Goal: Navigation & Orientation: Find specific page/section

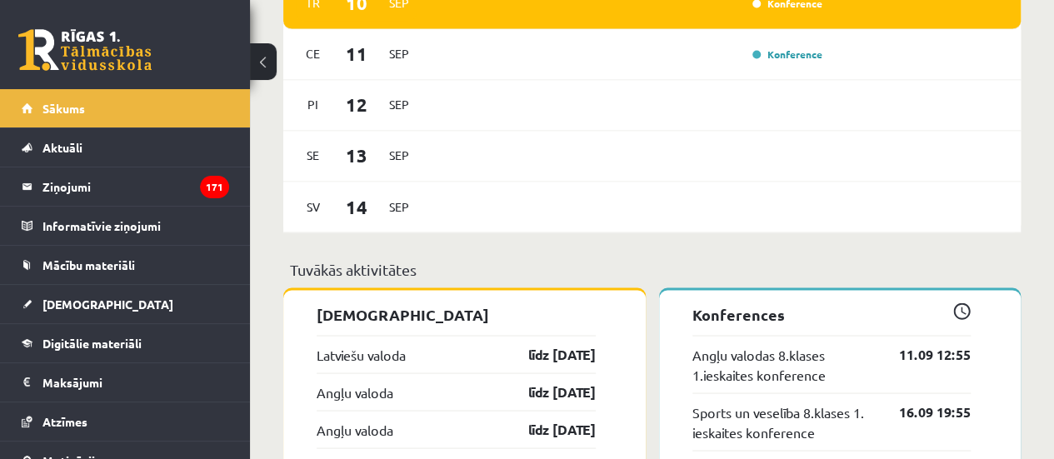
scroll to position [1666, 0]
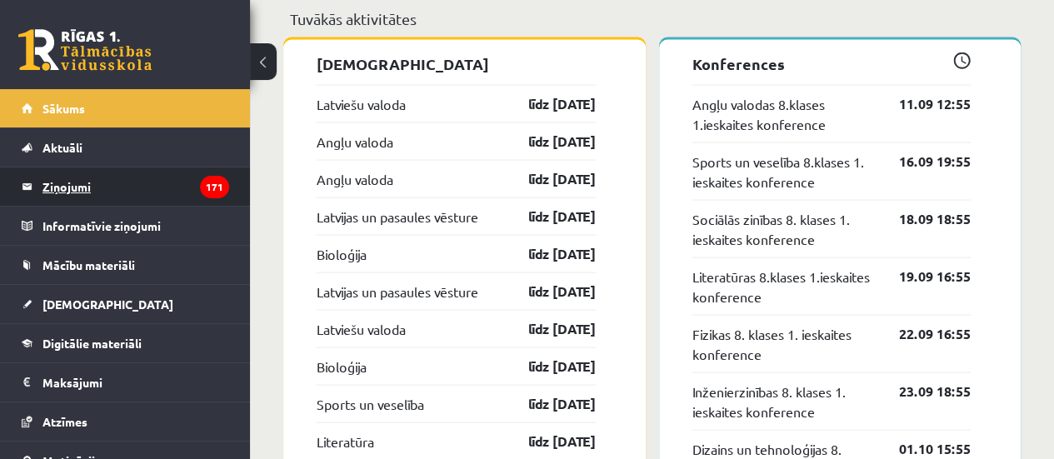
click at [78, 181] on legend "Ziņojumi 171" at bounding box center [135, 186] width 187 height 38
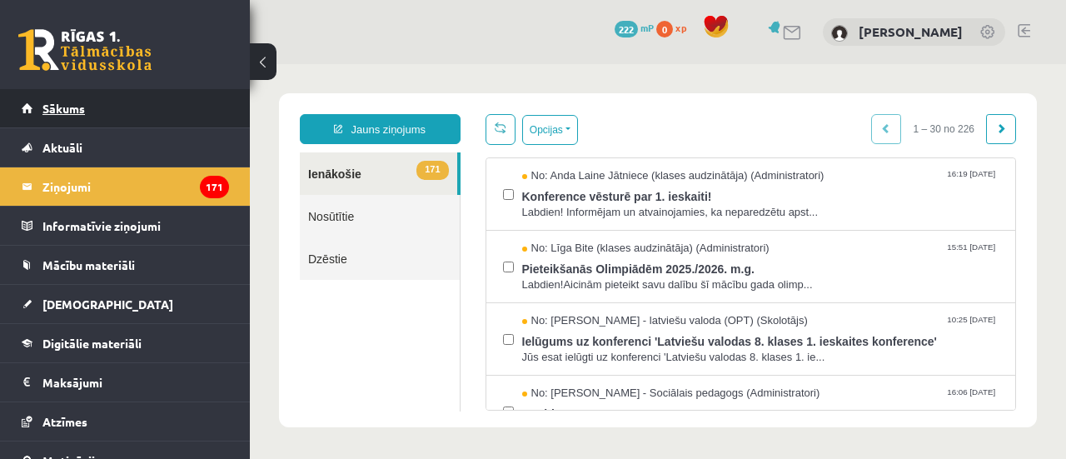
click at [23, 109] on link "Sākums" at bounding box center [125, 108] width 207 height 38
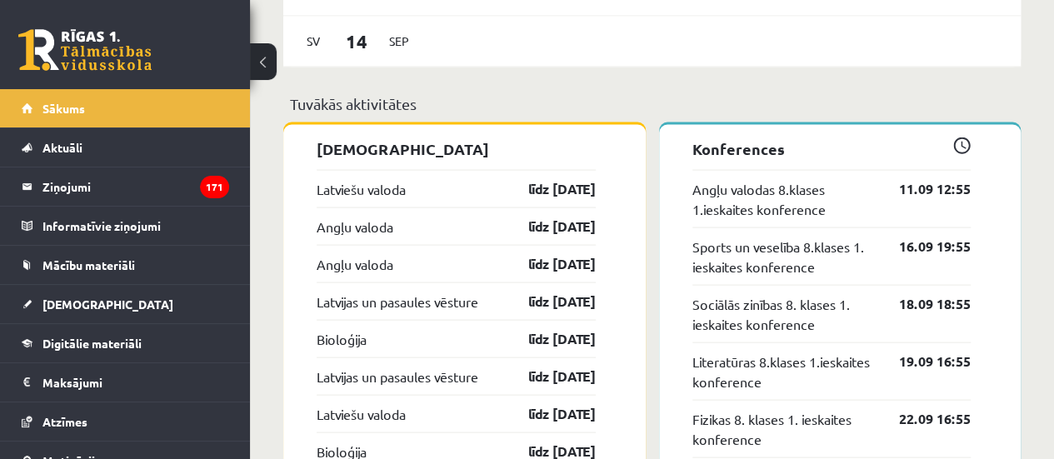
scroll to position [1583, 0]
